Goal: Task Accomplishment & Management: Manage account settings

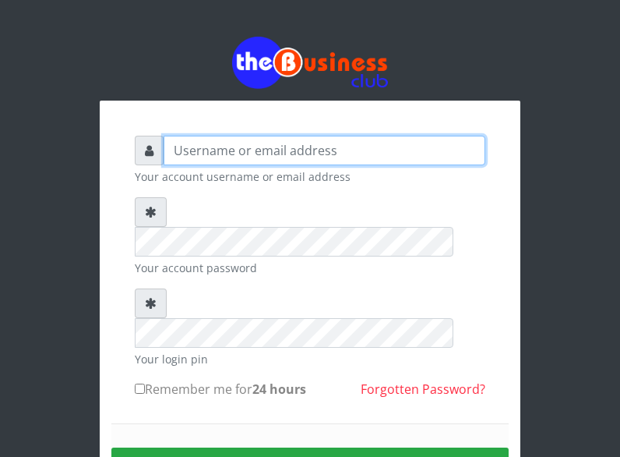
click at [175, 150] on input "text" at bounding box center [325, 151] width 322 height 30
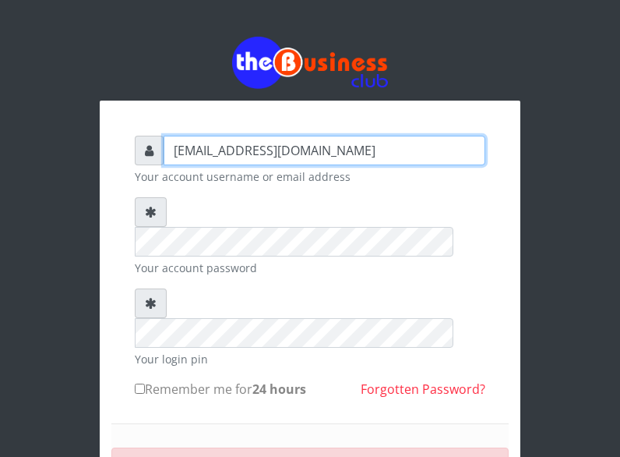
drag, startPoint x: 398, startPoint y: 153, endPoint x: 369, endPoint y: 196, distance: 51.7
click at [369, 196] on form "[EMAIL_ADDRESS][DOMAIN_NAME] Your account username or email address Your accoun…" at bounding box center [310, 368] width 351 height 464
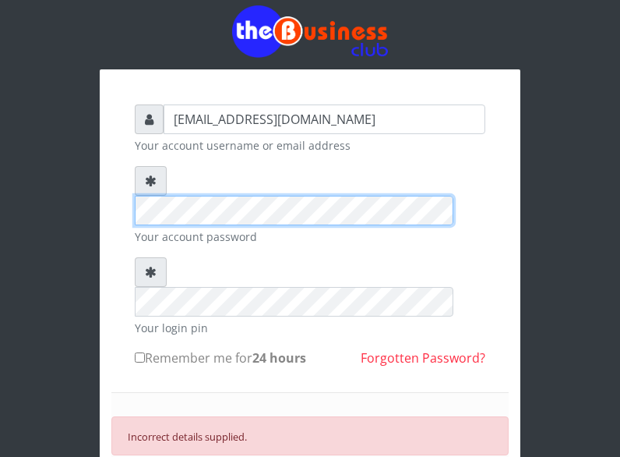
scroll to position [62, 0]
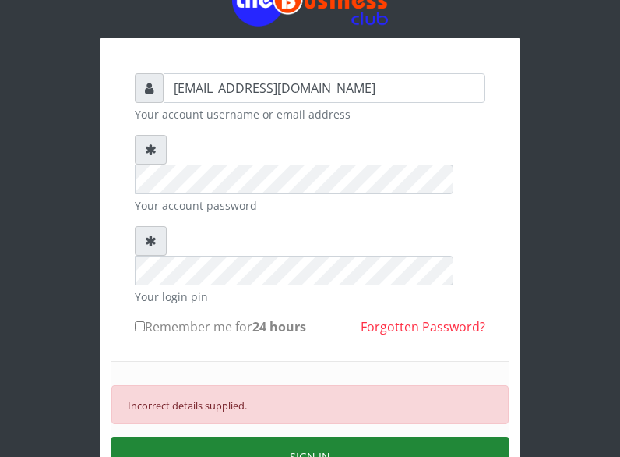
click at [319, 436] on button "SIGN IN" at bounding box center [309, 456] width 397 height 40
click at [289, 436] on button "SIGN IN" at bounding box center [309, 456] width 397 height 40
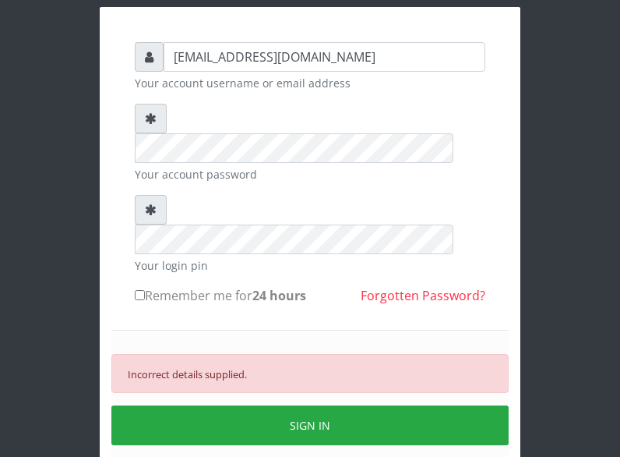
scroll to position [148, 0]
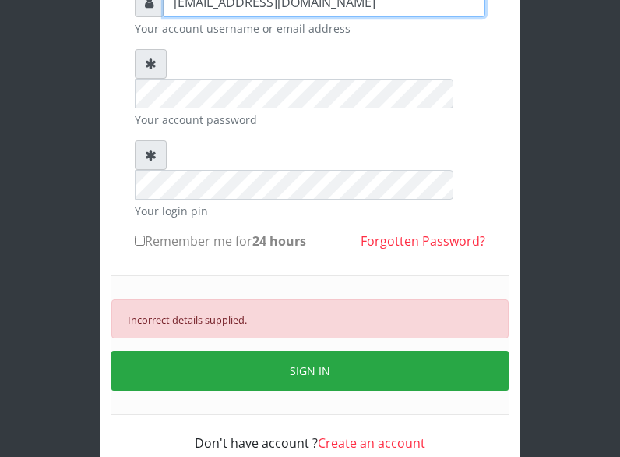
click at [397, 2] on input "[EMAIL_ADDRESS][DOMAIN_NAME]" at bounding box center [325, 3] width 322 height 30
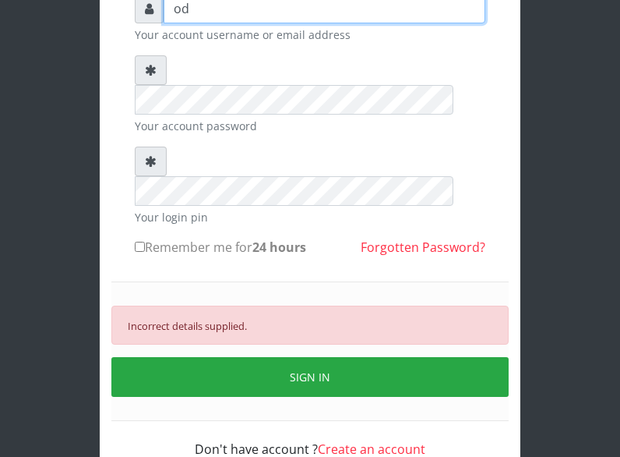
type input "o"
type input "T"
type input "Triplepp"
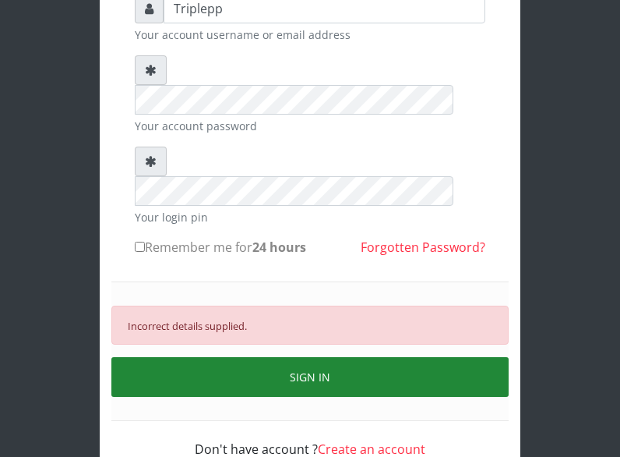
click at [281, 357] on button "SIGN IN" at bounding box center [309, 377] width 397 height 40
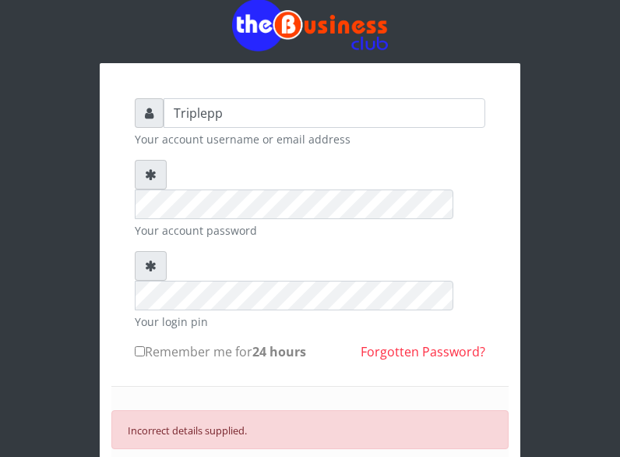
scroll to position [0, 0]
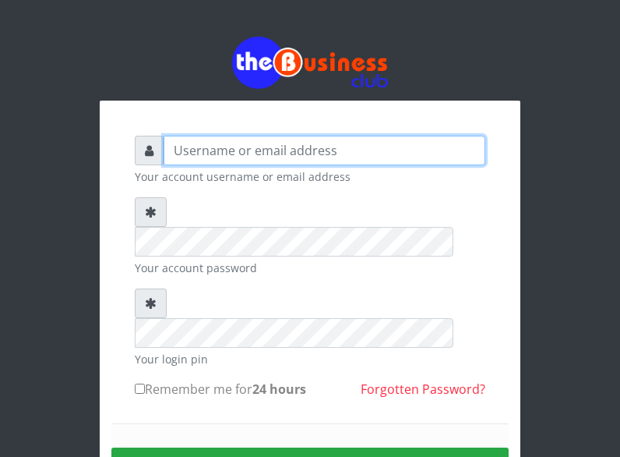
click at [238, 152] on input "text" at bounding box center [325, 151] width 322 height 30
type input "T"
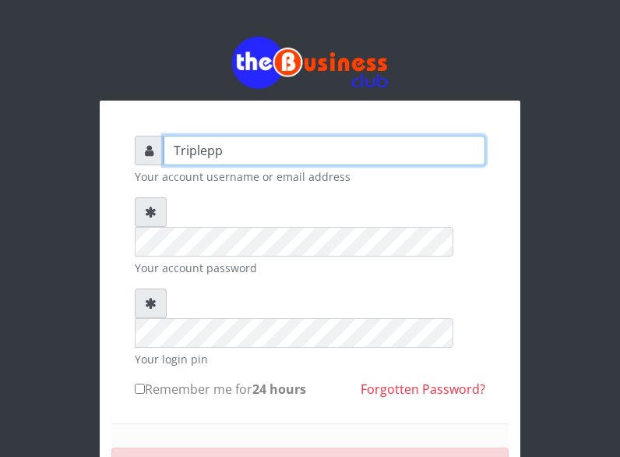
click at [238, 155] on input "Triplepp" at bounding box center [325, 151] width 322 height 30
type input "T"
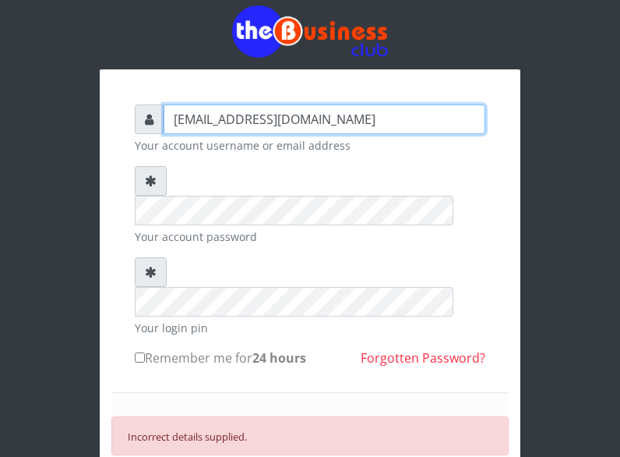
scroll to position [148, 0]
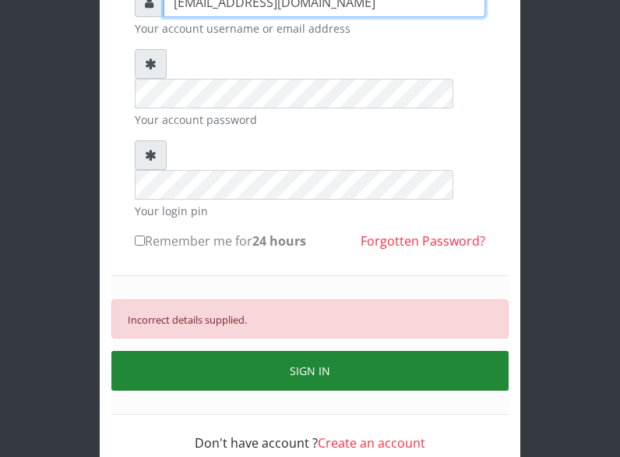
type input "[EMAIL_ADDRESS][DOMAIN_NAME]"
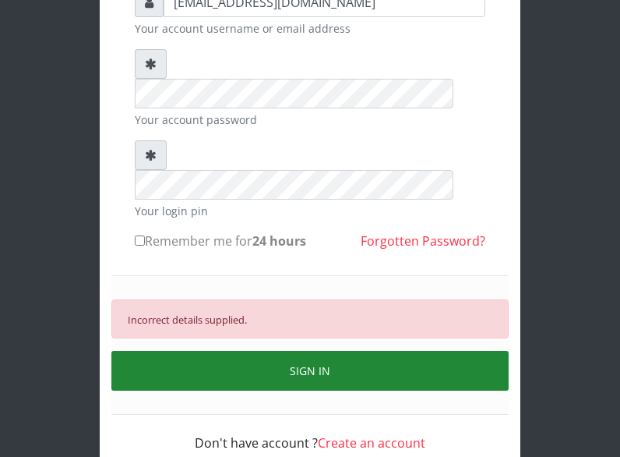
click at [374, 351] on button "SIGN IN" at bounding box center [309, 371] width 397 height 40
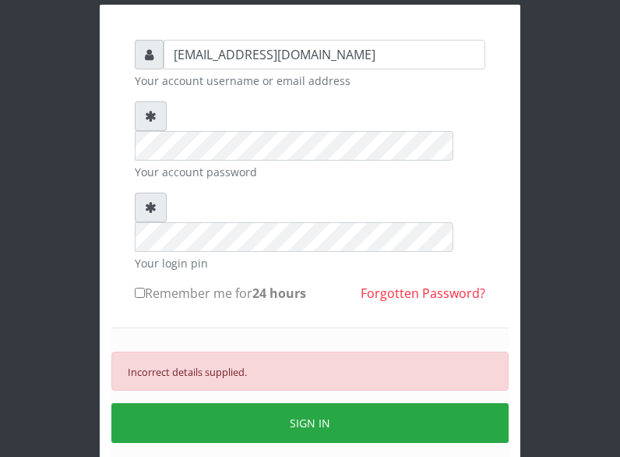
scroll to position [86, 0]
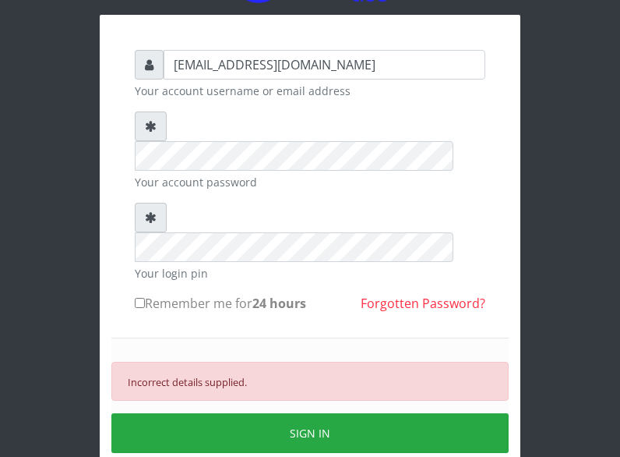
click at [418, 295] on link "Forgotten Password?" at bounding box center [423, 303] width 125 height 17
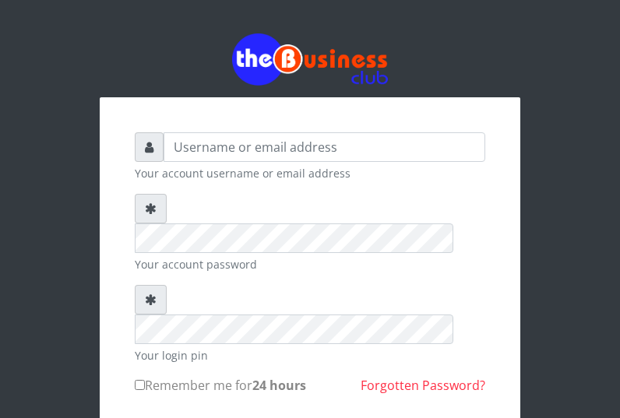
scroll to position [82, 0]
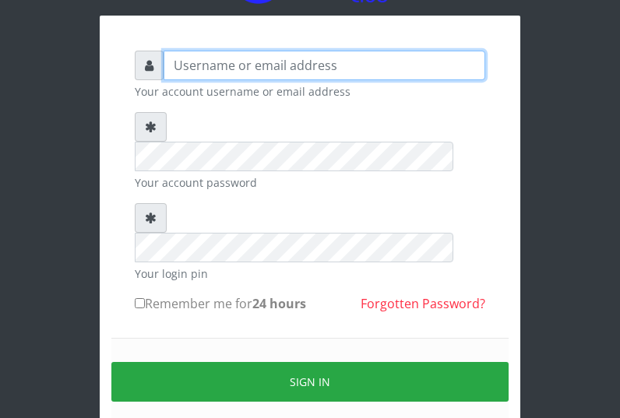
click at [286, 67] on input "text" at bounding box center [325, 66] width 322 height 30
type input "triplepp"
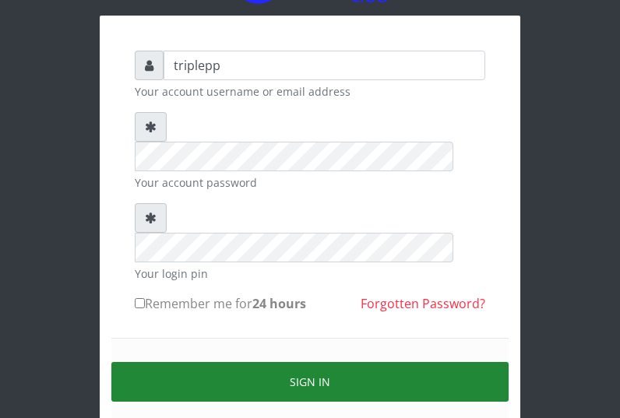
click at [296, 362] on button "Sign in" at bounding box center [309, 382] width 397 height 40
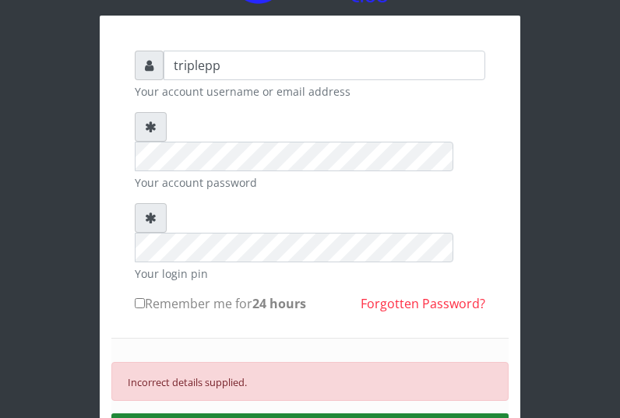
click at [296, 362] on div "Incorrect details supplied." at bounding box center [309, 381] width 397 height 39
